Goal: Information Seeking & Learning: Learn about a topic

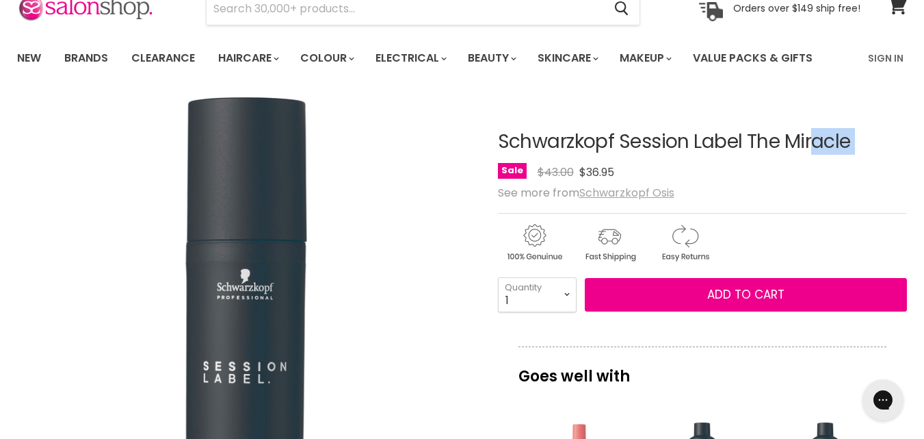
click at [633, 192] on u "Schwarzkopf Osis" at bounding box center [626, 193] width 95 height 16
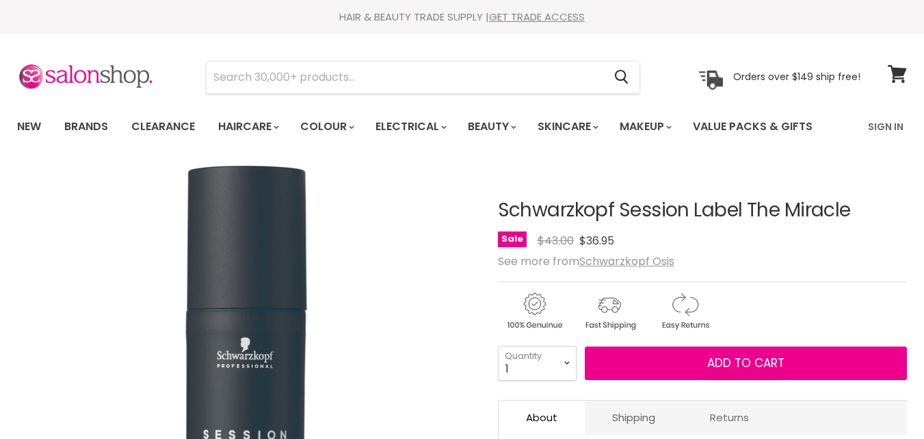
scroll to position [205, 0]
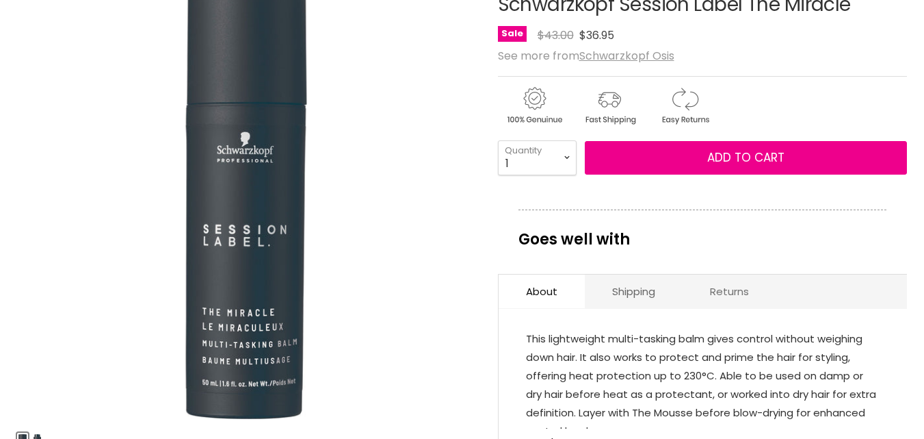
click at [727, 215] on p "Goes well with" at bounding box center [703, 231] width 368 height 45
click at [729, 294] on link "Returns" at bounding box center [730, 291] width 94 height 34
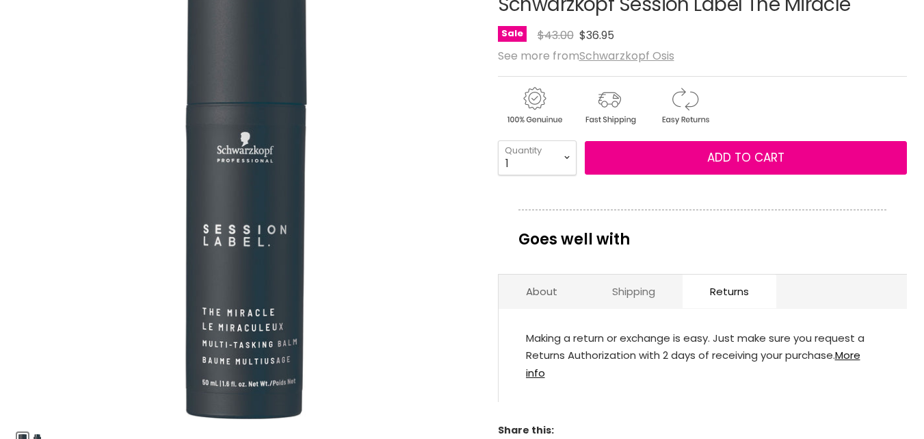
click at [647, 291] on link "Shipping" at bounding box center [634, 291] width 98 height 34
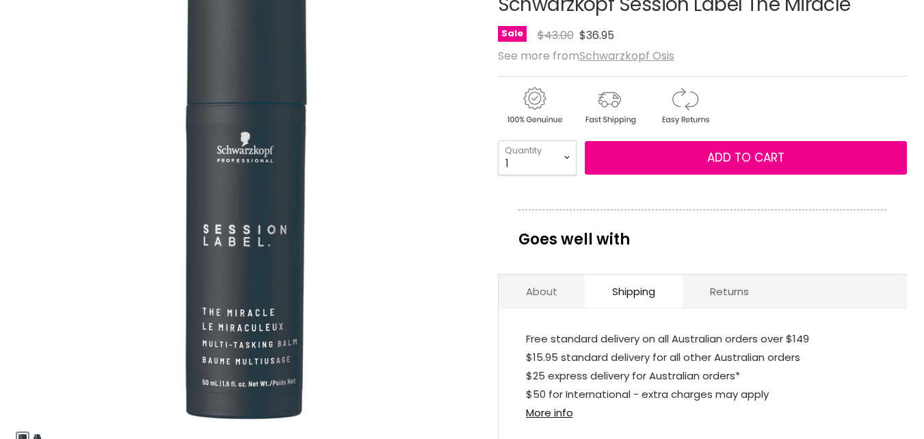
click at [544, 298] on link "About" at bounding box center [542, 291] width 86 height 34
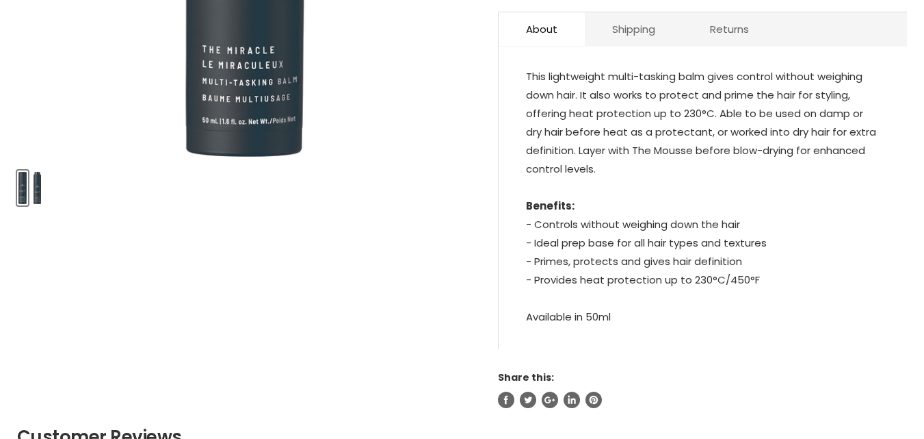
scroll to position [479, 0]
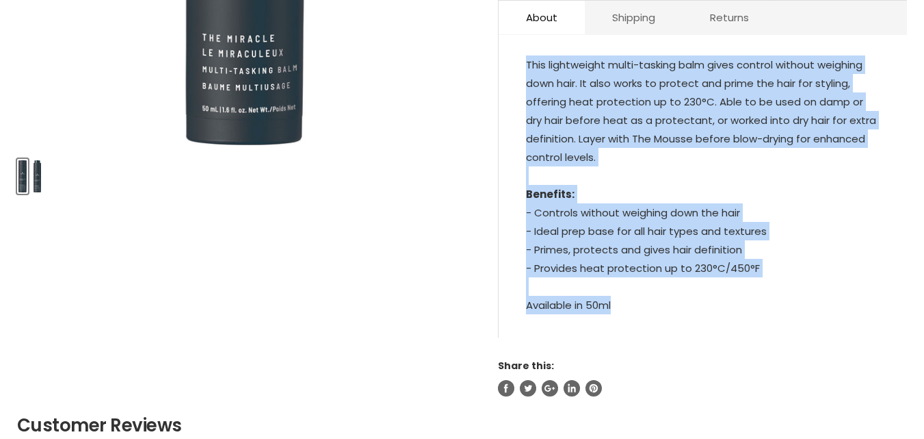
drag, startPoint x: 525, startPoint y: 263, endPoint x: 681, endPoint y: 319, distance: 165.5
click at [681, 320] on div "This lightweight multi-tasking balm gives control without weighing down hair. I…" at bounding box center [703, 193] width 408 height 289
copy p "This lightweight multi-tasking balm gives control without weighing down hair. I…"
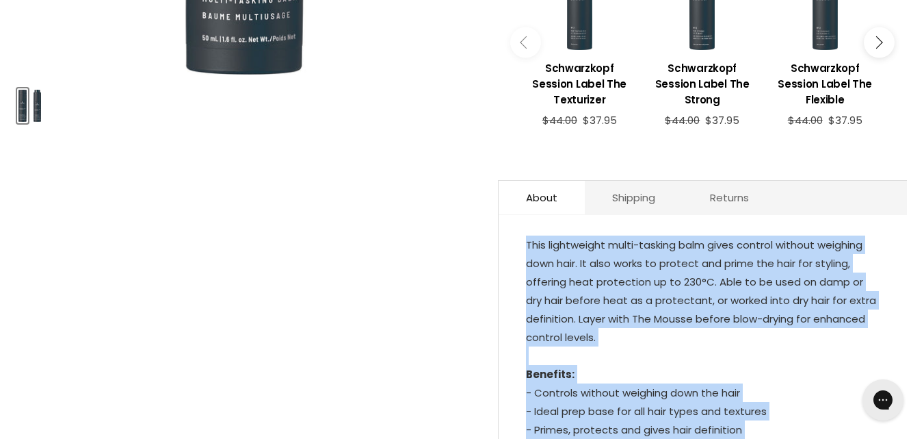
scroll to position [684, 0]
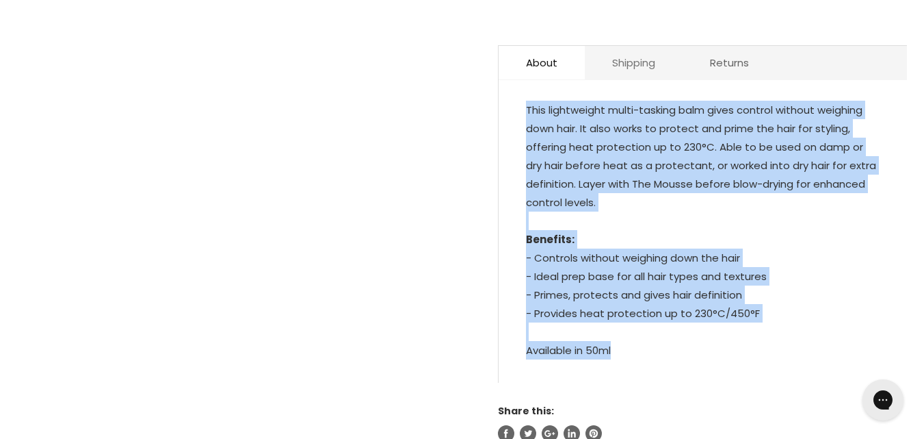
click at [651, 52] on link "Shipping" at bounding box center [634, 63] width 98 height 34
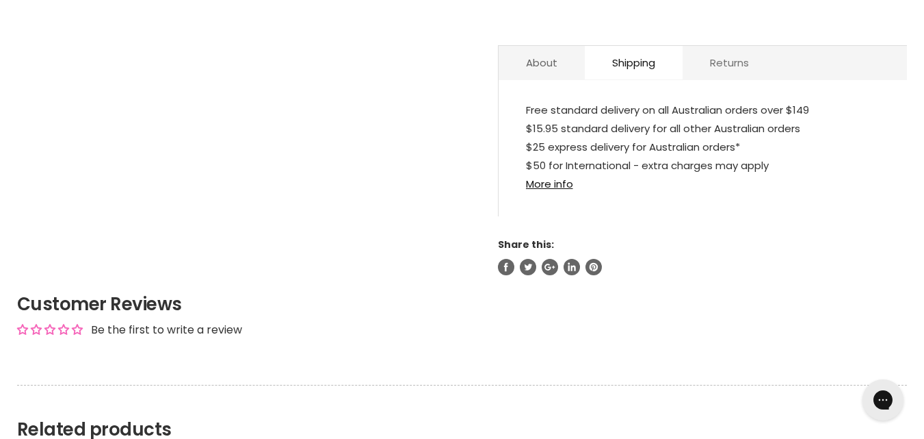
click at [733, 66] on link "Returns" at bounding box center [730, 63] width 94 height 34
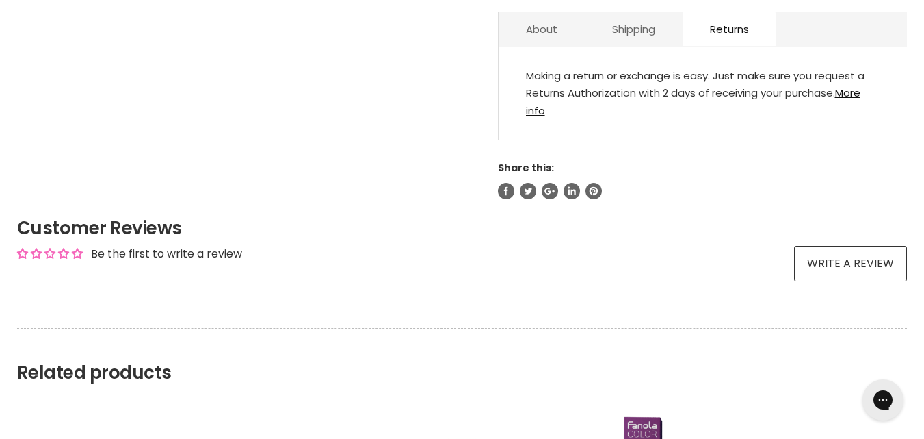
scroll to position [710, 0]
